Goal: Use online tool/utility

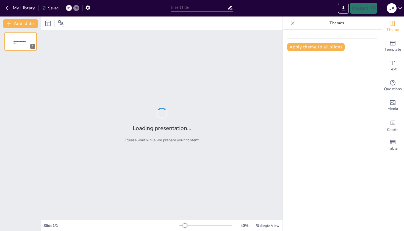
type input "Organización y Planificación del CTE Fase Intensiva para Directores y Superviso…"
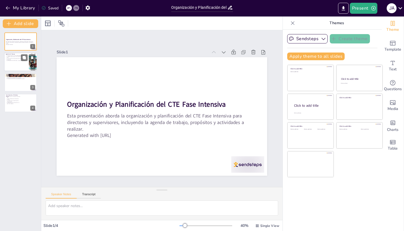
click at [19, 59] on p "La profundización en el planteamiento curricular es fundamental." at bounding box center [16, 59] width 21 height 2
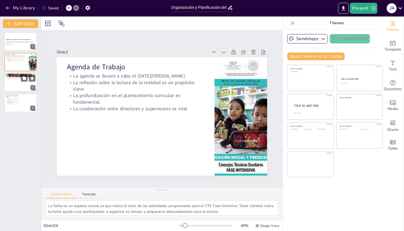
click at [21, 83] on div at bounding box center [20, 82] width 33 height 19
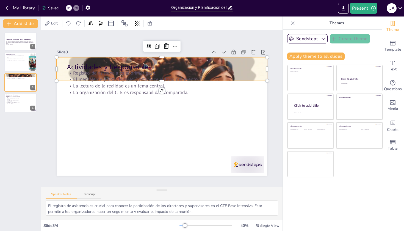
click at [67, 66] on div at bounding box center [162, 69] width 211 height 118
click at [18, 98] on p "La organización es clave para el éxito del CTE." at bounding box center [13, 97] width 15 height 2
type textarea "La organización es un factor determinante para el éxito del CTE Fase Intensiva.…"
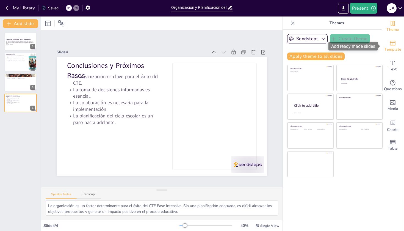
click at [395, 44] on icon "Add ready made slides" at bounding box center [392, 43] width 7 height 7
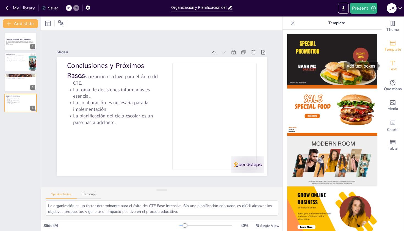
click at [390, 66] on icon "Add text boxes" at bounding box center [392, 63] width 7 height 7
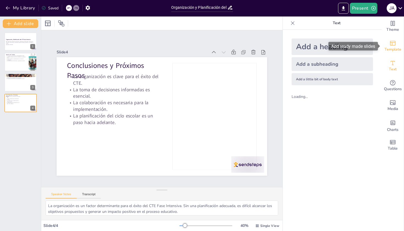
click at [390, 50] on span "Template" at bounding box center [393, 49] width 17 height 6
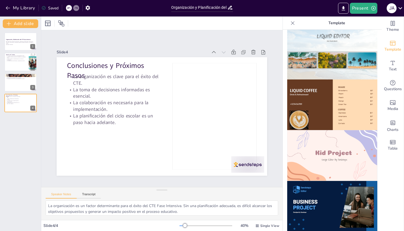
scroll to position [335, 0]
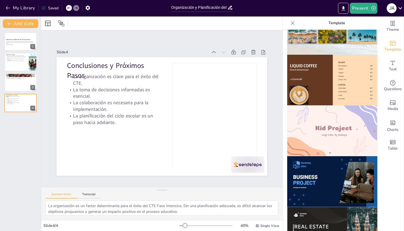
click at [345, 107] on img at bounding box center [332, 130] width 90 height 51
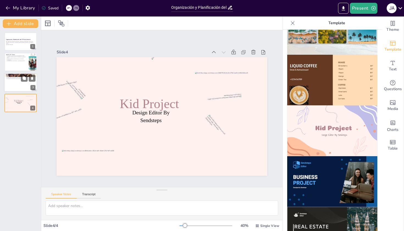
click at [10, 82] on div at bounding box center [20, 82] width 33 height 19
type textarea "El registro de asistencia es crucial para conocer la participación de los direc…"
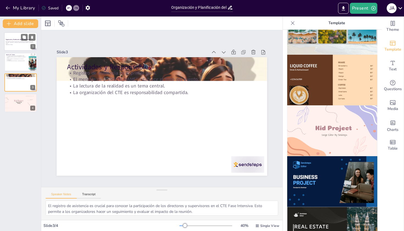
click at [19, 49] on div at bounding box center [20, 41] width 33 height 19
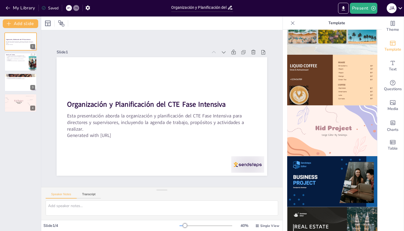
click at [317, 121] on img at bounding box center [332, 130] width 90 height 51
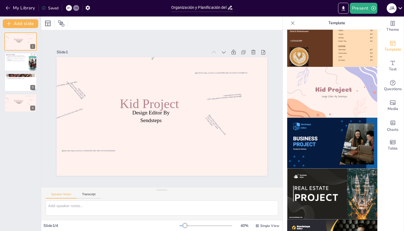
scroll to position [501, 0]
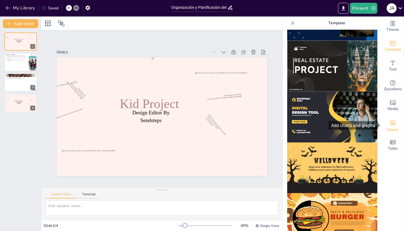
click at [393, 126] on div "Add charts and graphs" at bounding box center [393, 122] width 6 height 9
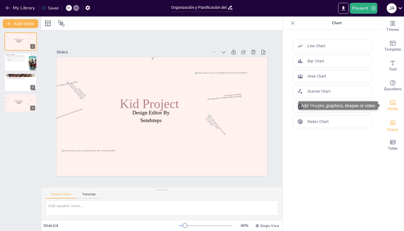
click at [394, 104] on icon "Add images, graphics, shapes or video" at bounding box center [392, 102] width 5 height 5
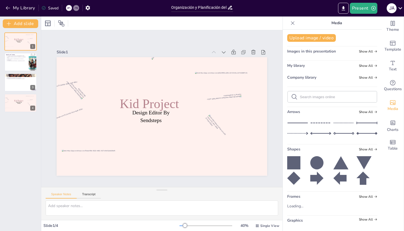
click at [322, 162] on icon at bounding box center [316, 162] width 13 height 13
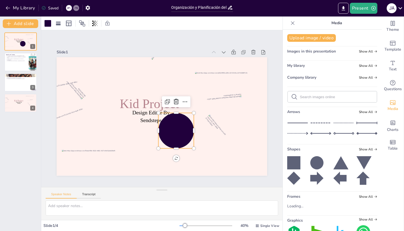
click at [322, 162] on icon at bounding box center [316, 162] width 13 height 13
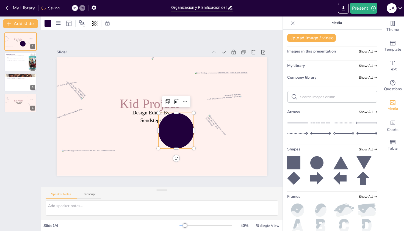
click at [322, 162] on icon at bounding box center [316, 162] width 13 height 13
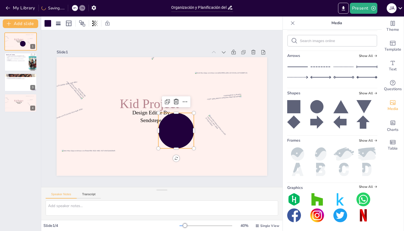
scroll to position [56, 0]
click at [317, 200] on img at bounding box center [317, 199] width 14 height 14
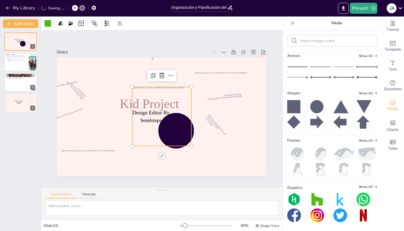
click at [316, 200] on img at bounding box center [317, 199] width 14 height 14
click at [312, 215] on img at bounding box center [317, 215] width 14 height 14
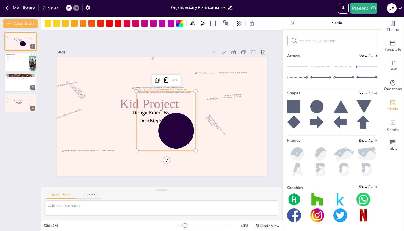
click at [302, 173] on img at bounding box center [297, 169] width 21 height 13
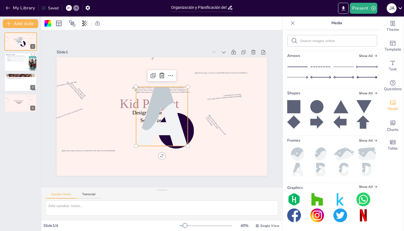
click at [301, 66] on icon at bounding box center [297, 67] width 21 height 8
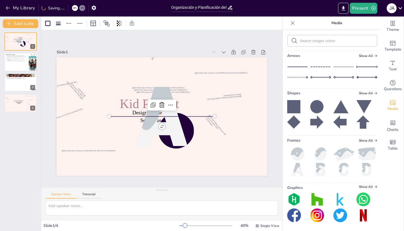
click at [316, 65] on icon at bounding box center [320, 67] width 21 height 8
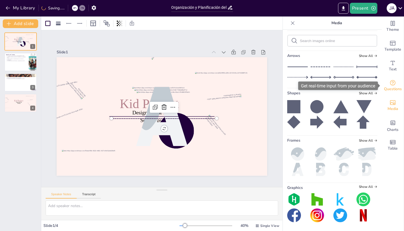
click at [394, 83] on icon "Get real-time input from your audience" at bounding box center [392, 82] width 7 height 7
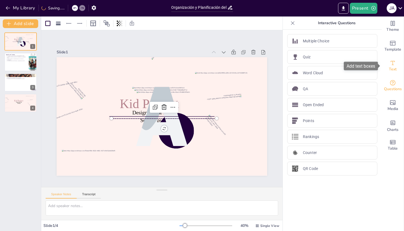
click at [392, 68] on span "Text" at bounding box center [393, 69] width 8 height 6
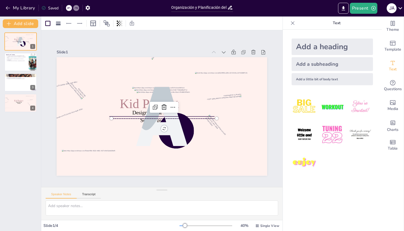
click at [312, 131] on img at bounding box center [305, 135] width 26 height 26
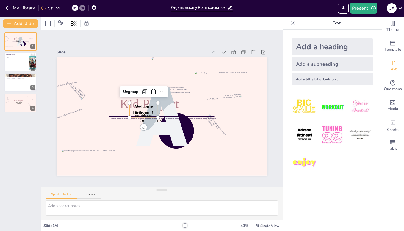
click at [330, 135] on img at bounding box center [332, 135] width 26 height 26
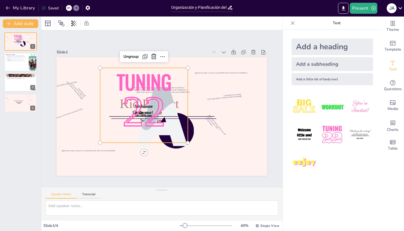
click at [358, 133] on img at bounding box center [360, 135] width 26 height 26
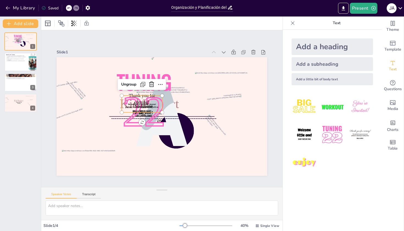
click at [301, 161] on img at bounding box center [305, 163] width 26 height 26
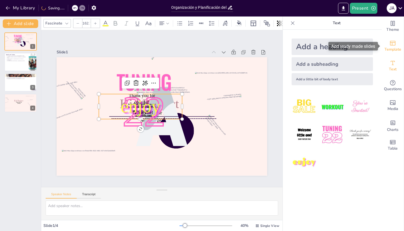
click at [396, 49] on span "Template" at bounding box center [393, 49] width 17 height 6
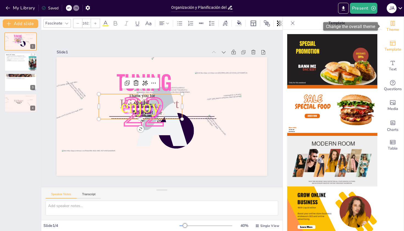
click at [390, 25] on icon "Change the overall theme" at bounding box center [392, 23] width 7 height 7
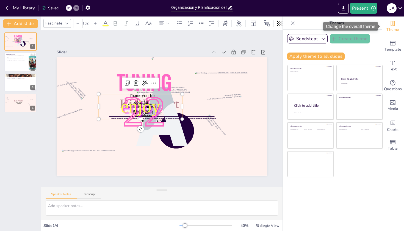
click at [391, 26] on icon "Change the overall theme" at bounding box center [392, 23] width 7 height 7
click at [6, 6] on icon "button" at bounding box center [7, 7] width 5 height 5
